Goal: Information Seeking & Learning: Learn about a topic

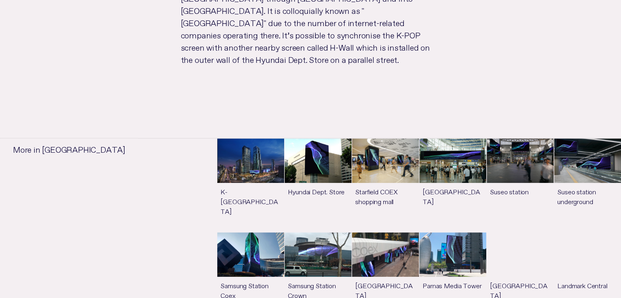
scroll to position [612, 0]
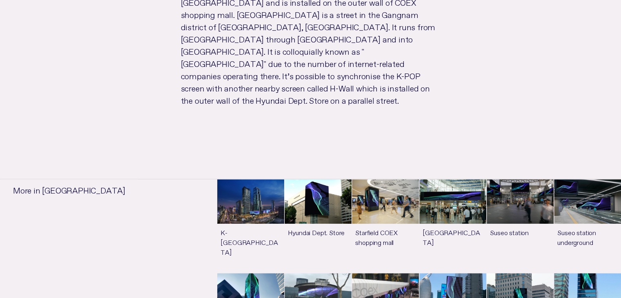
click at [313, 179] on link "See more" at bounding box center [318, 225] width 67 height 93
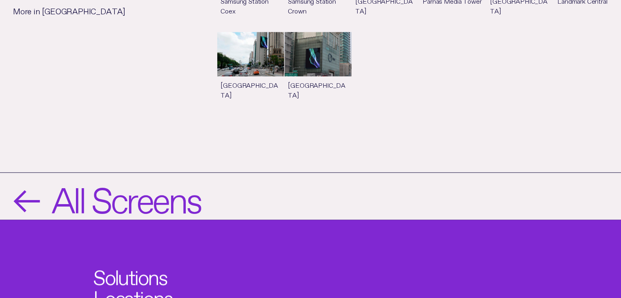
scroll to position [865, 0]
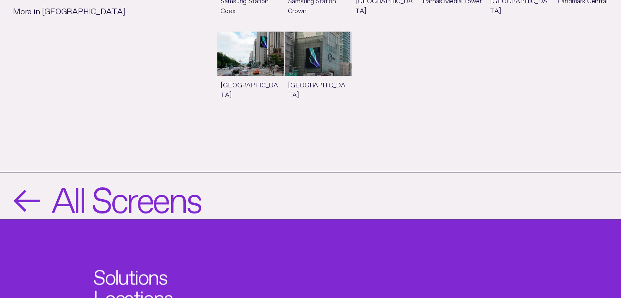
click at [29, 179] on span "←" at bounding box center [25, 196] width 25 height 34
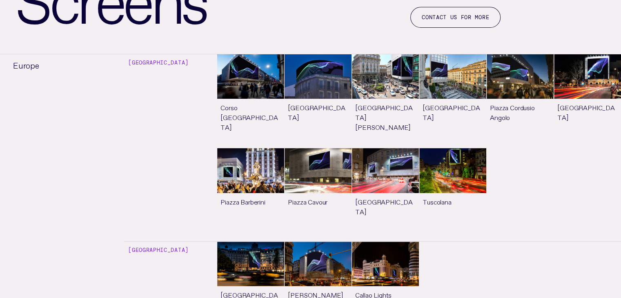
scroll to position [163, 0]
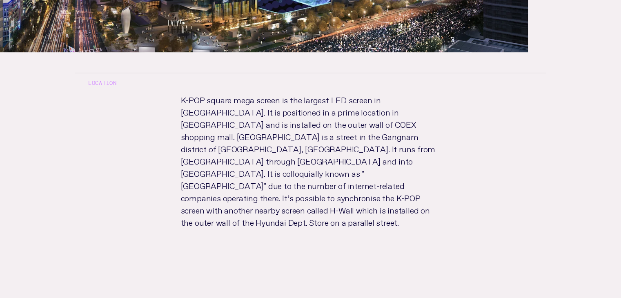
scroll to position [449, 0]
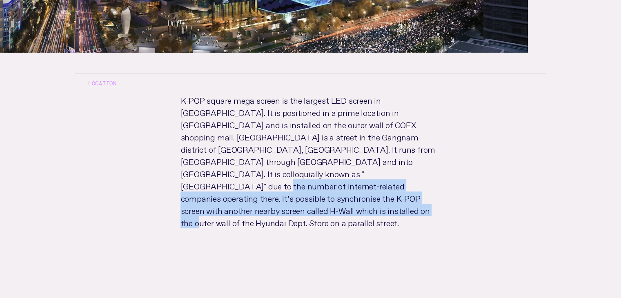
drag, startPoint x: 361, startPoint y: 161, endPoint x: 233, endPoint y: 144, distance: 128.9
click at [234, 144] on p "K-POP square mega screen is the largest LED screen in [GEOGRAPHIC_DATA]. It is …" at bounding box center [310, 168] width 286 height 151
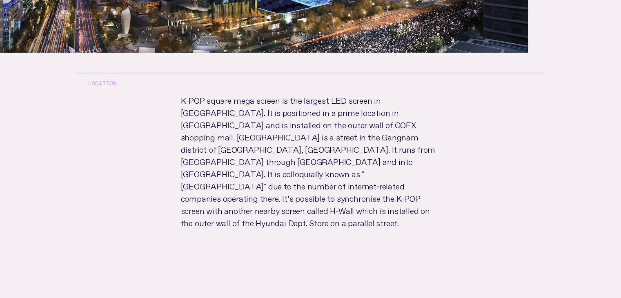
click at [232, 144] on p "K-POP square mega screen is the largest LED screen in [GEOGRAPHIC_DATA]. It is …" at bounding box center [310, 168] width 286 height 151
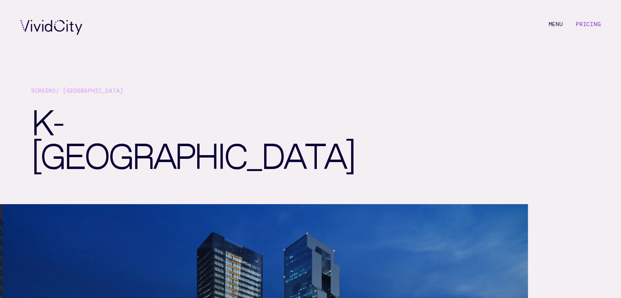
scroll to position [0, 0]
